Goal: Task Accomplishment & Management: Manage account settings

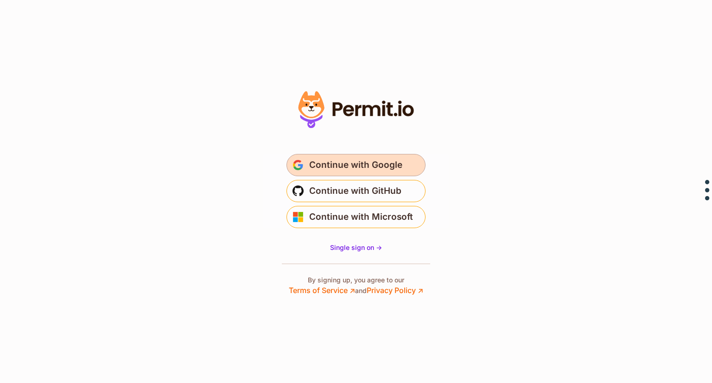
click at [340, 166] on span "Continue with Google" at bounding box center [355, 165] width 93 height 15
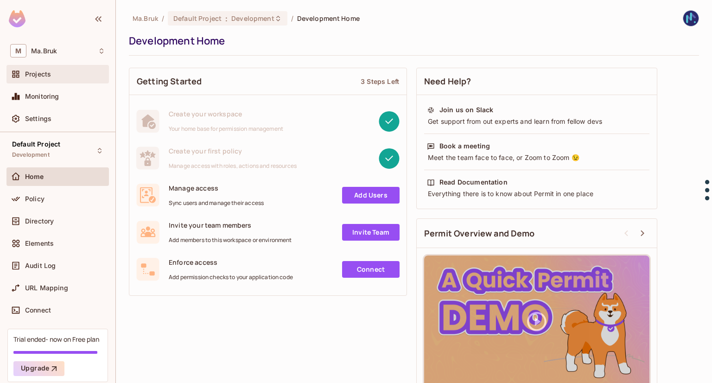
click at [48, 81] on div "Projects" at bounding box center [57, 74] width 102 height 19
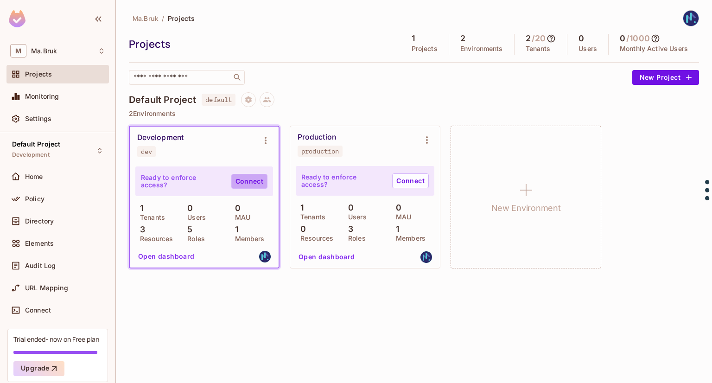
click at [236, 184] on link "Connect" at bounding box center [249, 181] width 36 height 15
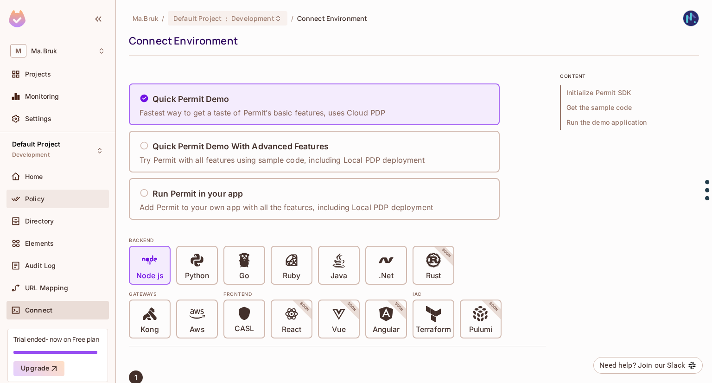
click at [53, 197] on div "Policy" at bounding box center [65, 198] width 80 height 7
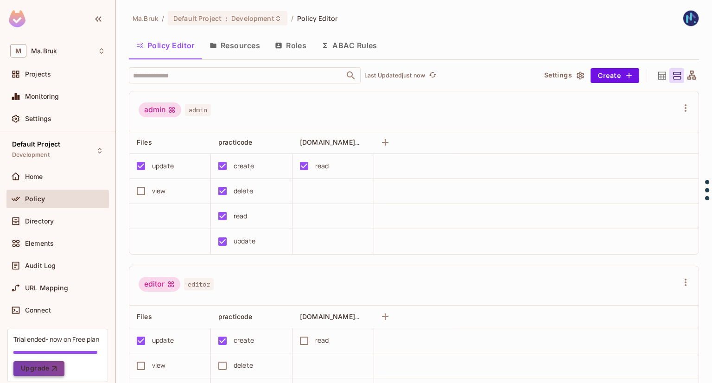
click at [38, 373] on button "Upgrade" at bounding box center [38, 368] width 51 height 15
click at [239, 45] on button "Resources" at bounding box center [234, 45] width 65 height 23
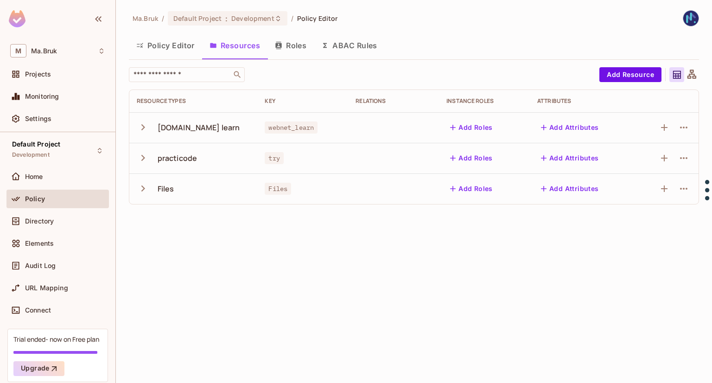
click at [144, 129] on icon "button" at bounding box center [143, 127] width 13 height 13
click at [145, 190] on icon "button" at bounding box center [143, 188] width 13 height 13
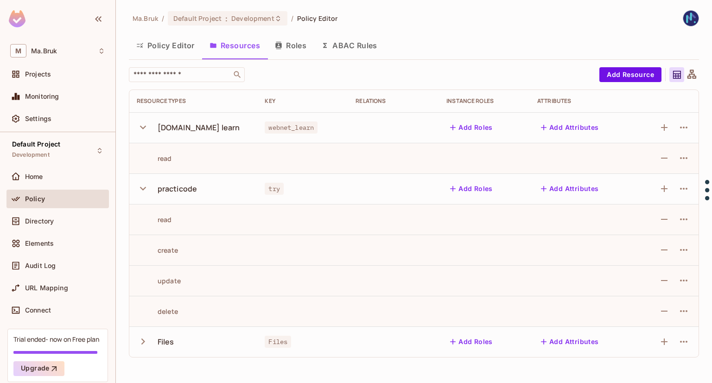
click at [145, 190] on icon "button" at bounding box center [143, 188] width 13 height 13
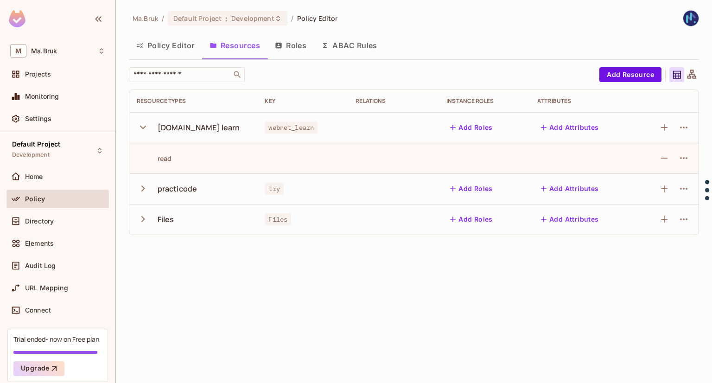
click at [305, 47] on button "Roles" at bounding box center [290, 45] width 46 height 23
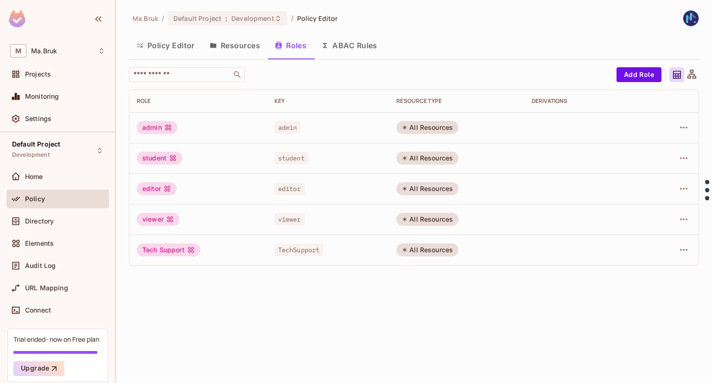
click at [362, 49] on button "ABAC Rules" at bounding box center [349, 45] width 71 height 23
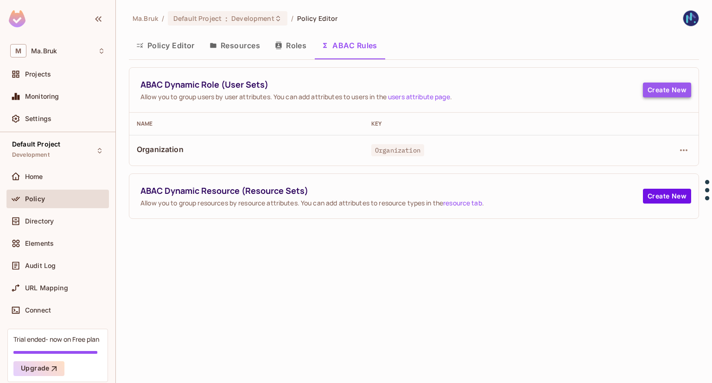
click at [661, 95] on button "Create New" at bounding box center [667, 90] width 48 height 15
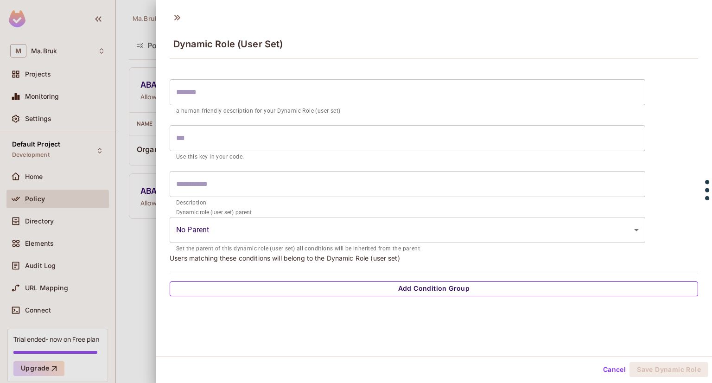
click at [380, 286] on button "Add Condition Group" at bounding box center [434, 288] width 528 height 15
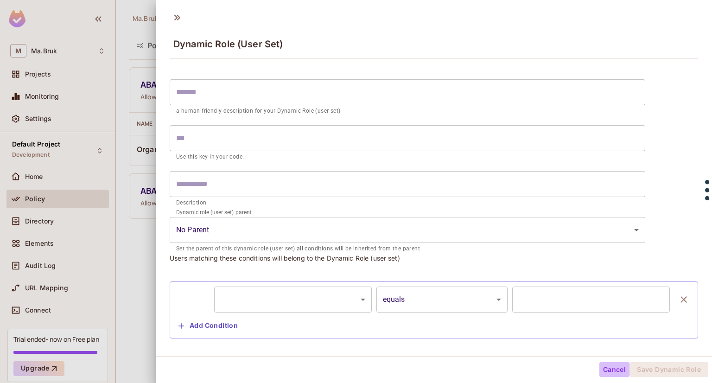
click at [599, 368] on button "Cancel" at bounding box center [614, 369] width 30 height 15
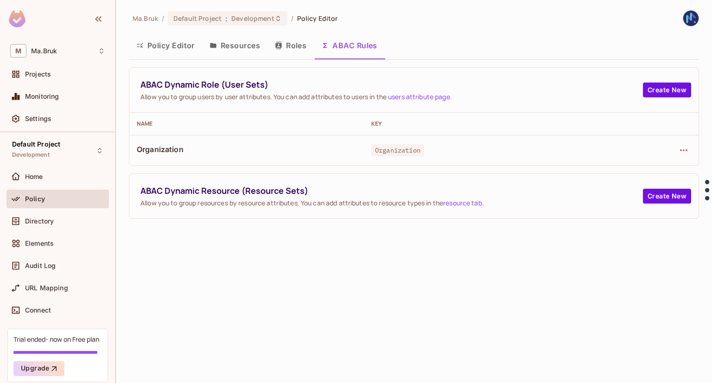
click at [172, 51] on button "Policy Editor" at bounding box center [165, 45] width 73 height 23
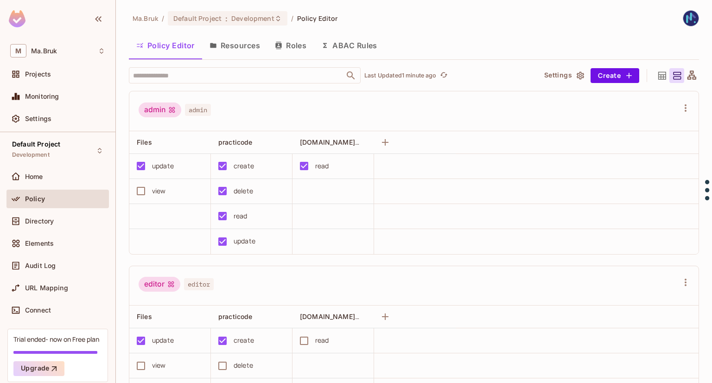
click at [287, 47] on button "Roles" at bounding box center [290, 45] width 46 height 23
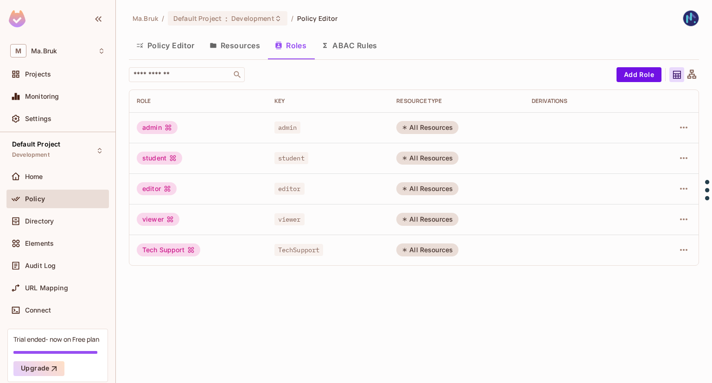
click at [343, 47] on button "ABAC Rules" at bounding box center [349, 45] width 71 height 23
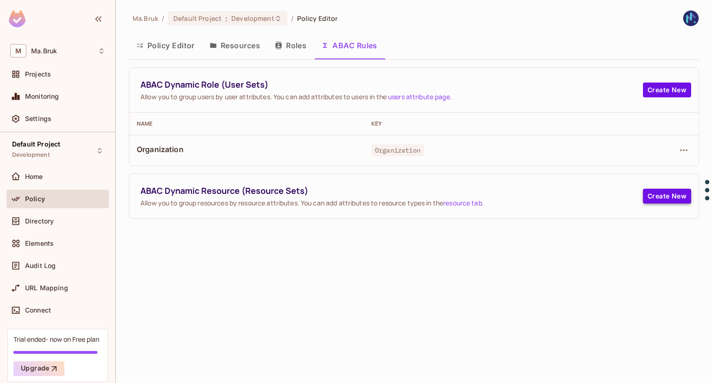
click at [656, 198] on button "Create New" at bounding box center [667, 196] width 48 height 15
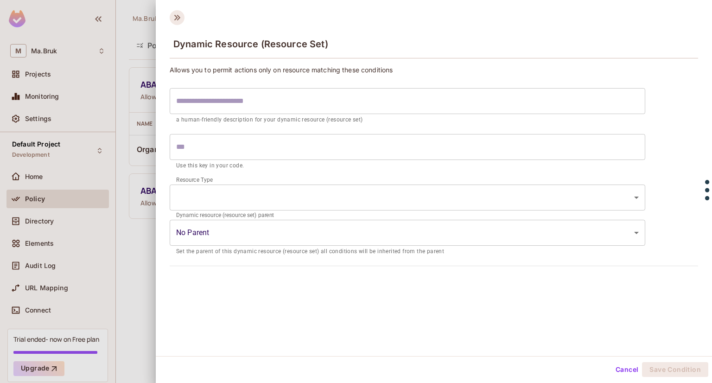
click at [178, 15] on icon at bounding box center [177, 18] width 6 height 6
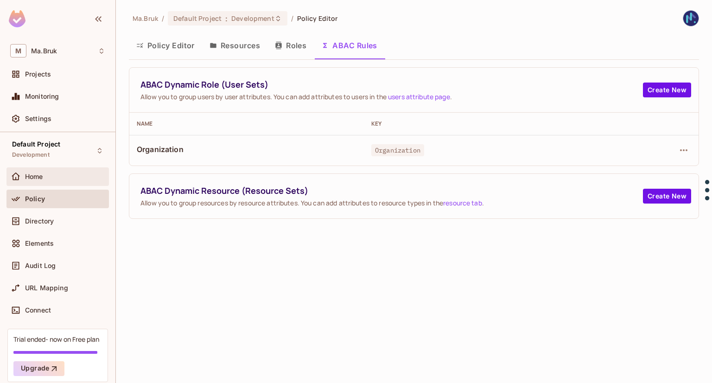
click at [69, 174] on div "Home" at bounding box center [65, 176] width 80 height 7
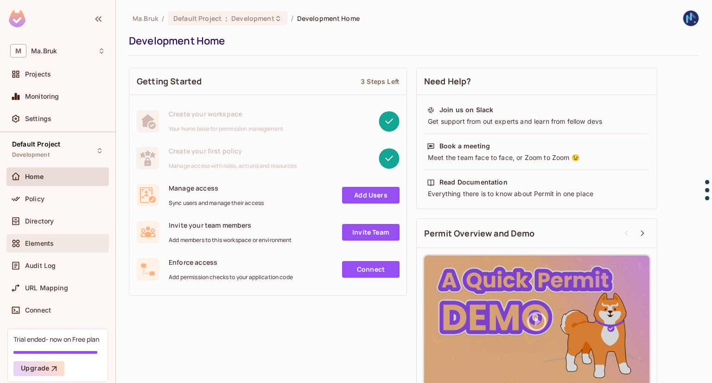
click at [89, 244] on div "Elements" at bounding box center [65, 243] width 80 height 7
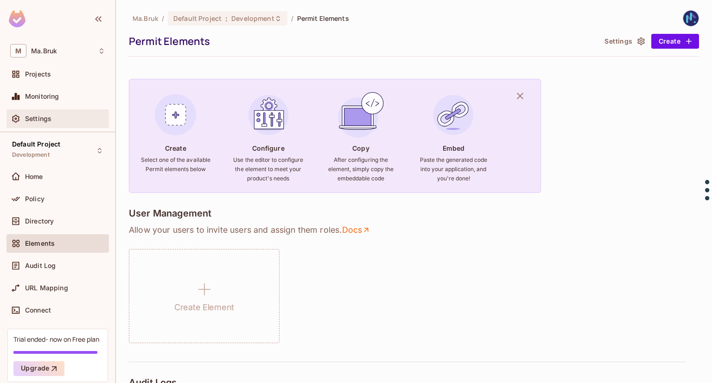
click at [61, 115] on div "Settings" at bounding box center [65, 118] width 80 height 7
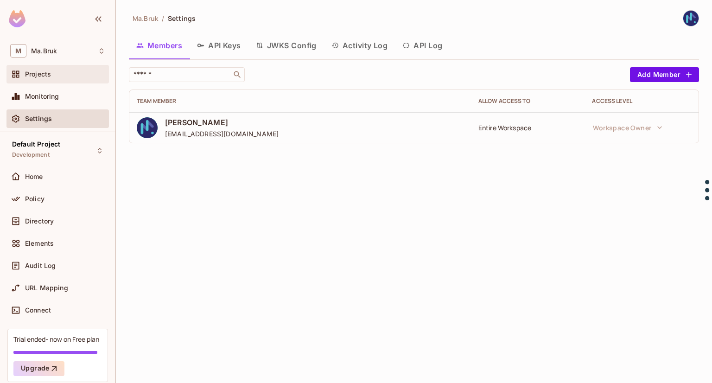
click at [51, 73] on div "Projects" at bounding box center [65, 73] width 80 height 7
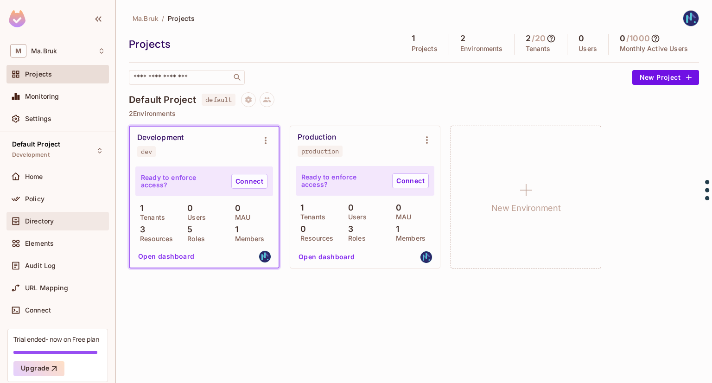
click at [66, 222] on div "Directory" at bounding box center [65, 220] width 80 height 7
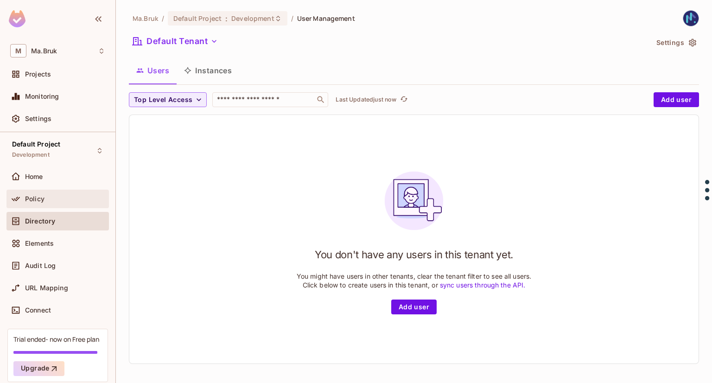
click at [59, 195] on div "Policy" at bounding box center [65, 198] width 80 height 7
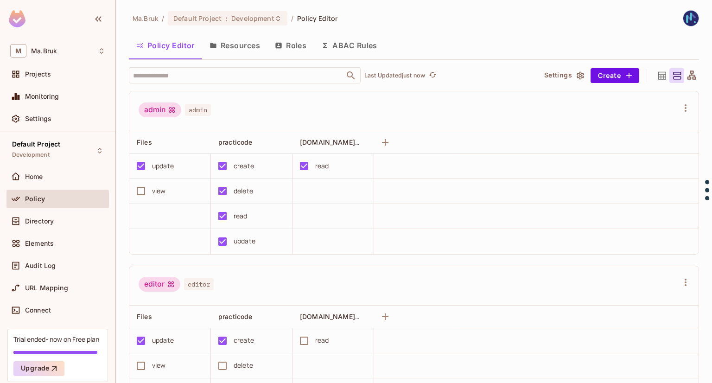
click at [298, 43] on button "Roles" at bounding box center [290, 45] width 46 height 23
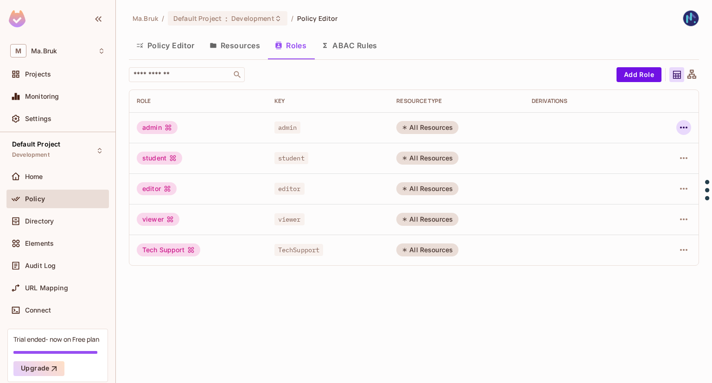
click at [682, 127] on icon "button" at bounding box center [683, 128] width 7 height 2
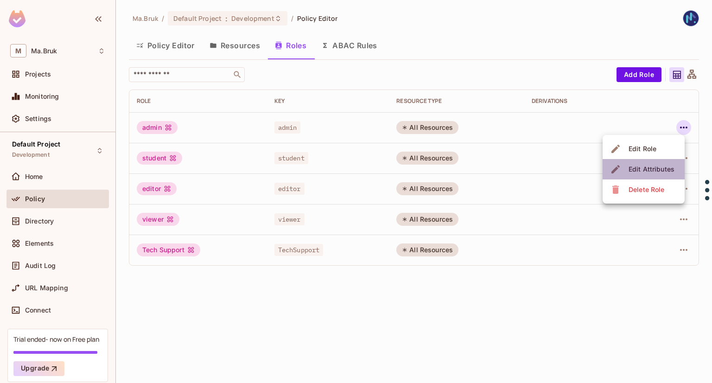
click at [656, 169] on div "Edit Attributes" at bounding box center [652, 169] width 46 height 9
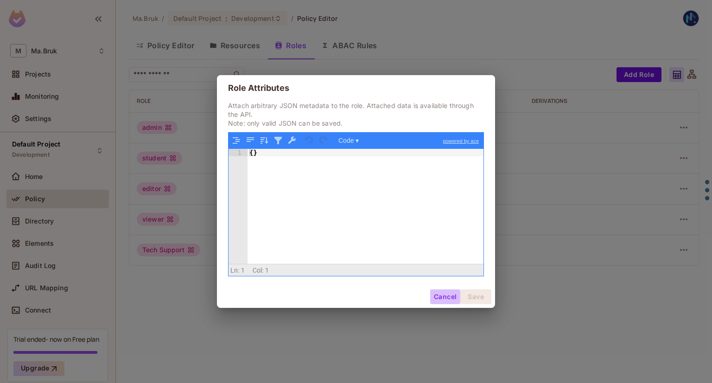
click at [449, 292] on button "Cancel" at bounding box center [445, 296] width 30 height 15
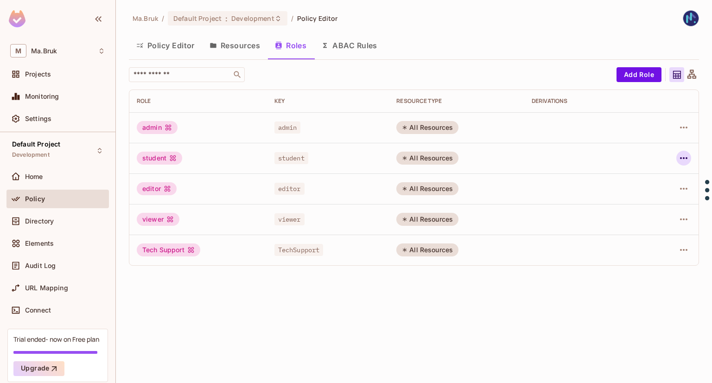
click at [681, 156] on icon "button" at bounding box center [683, 157] width 11 height 11
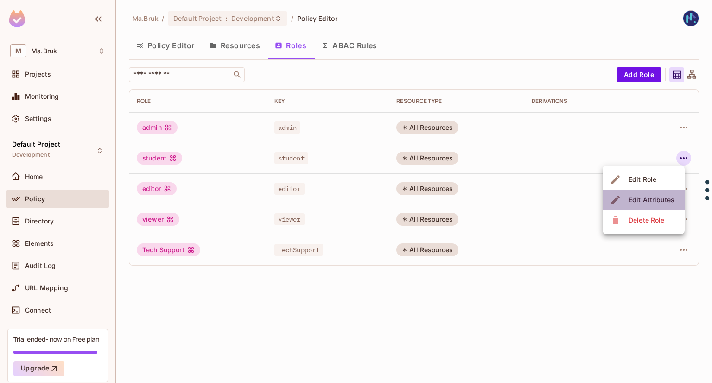
click at [656, 197] on div "Edit Attributes" at bounding box center [652, 199] width 46 height 9
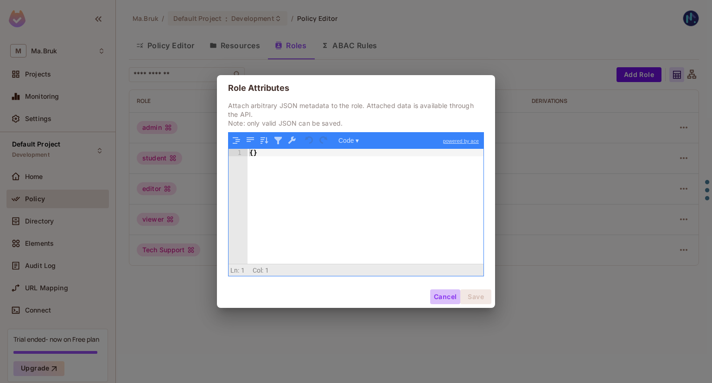
click at [452, 294] on button "Cancel" at bounding box center [445, 296] width 30 height 15
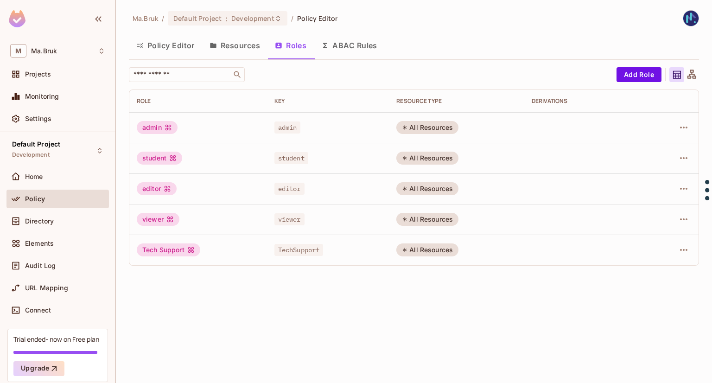
click at [408, 26] on div "Ma.Bruk / Default Project : Development / Policy Editor" at bounding box center [414, 18] width 570 height 16
click at [234, 45] on button "Resources" at bounding box center [234, 45] width 65 height 23
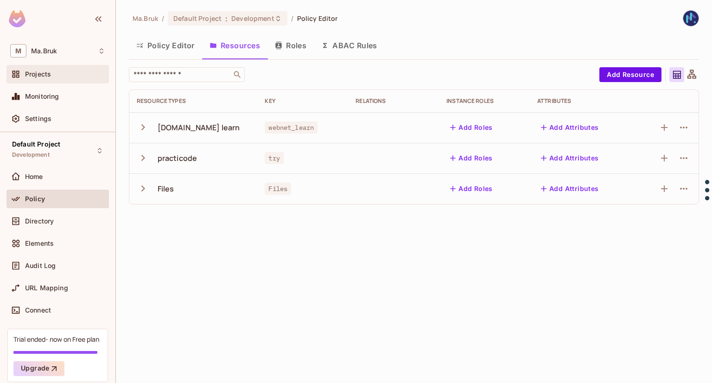
click at [57, 74] on div "Projects" at bounding box center [65, 73] width 80 height 7
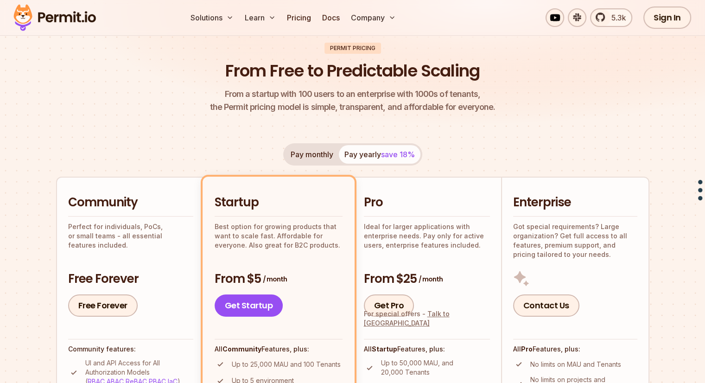
scroll to position [11, 0]
